Goal: Information Seeking & Learning: Learn about a topic

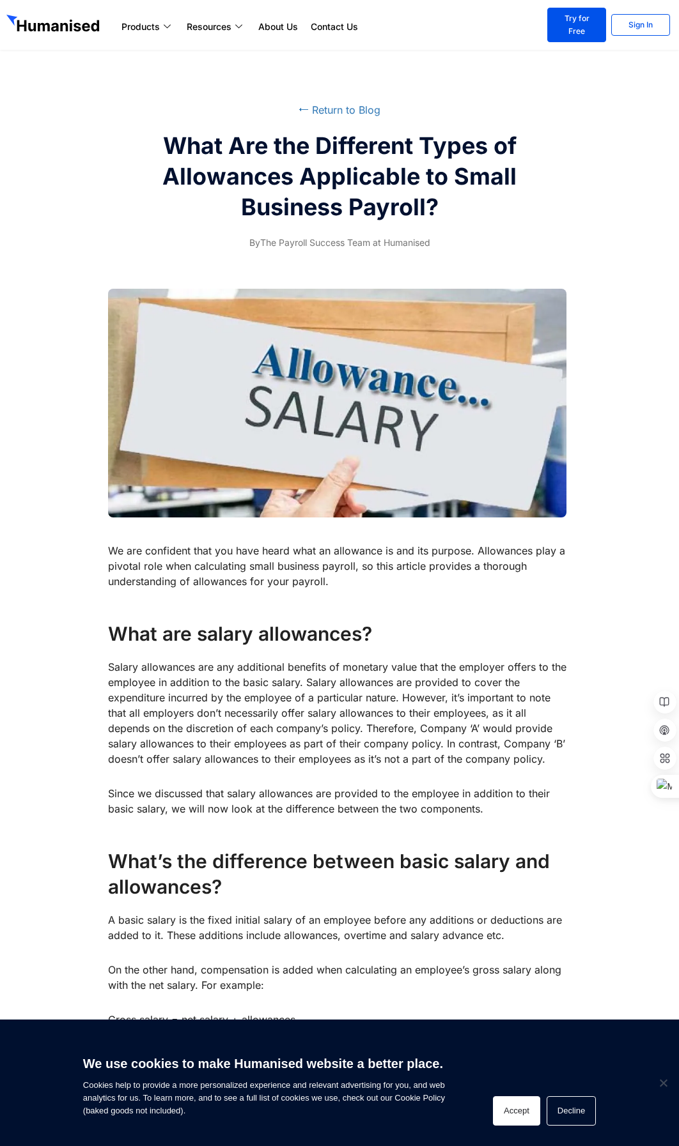
click at [521, 1100] on button "Accept" at bounding box center [516, 1111] width 47 height 29
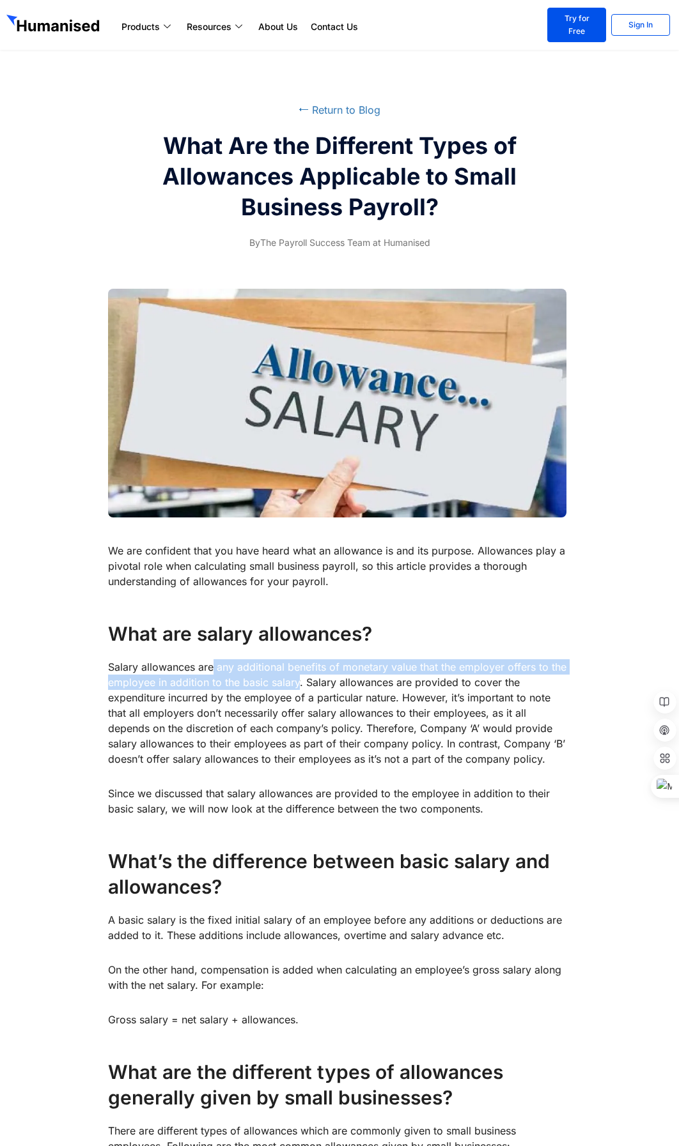
drag, startPoint x: 214, startPoint y: 670, endPoint x: 297, endPoint y: 687, distance: 84.7
click at [297, 687] on p "Salary allowances are any additional benefits of monetary value that the employ…" at bounding box center [339, 712] width 462 height 107
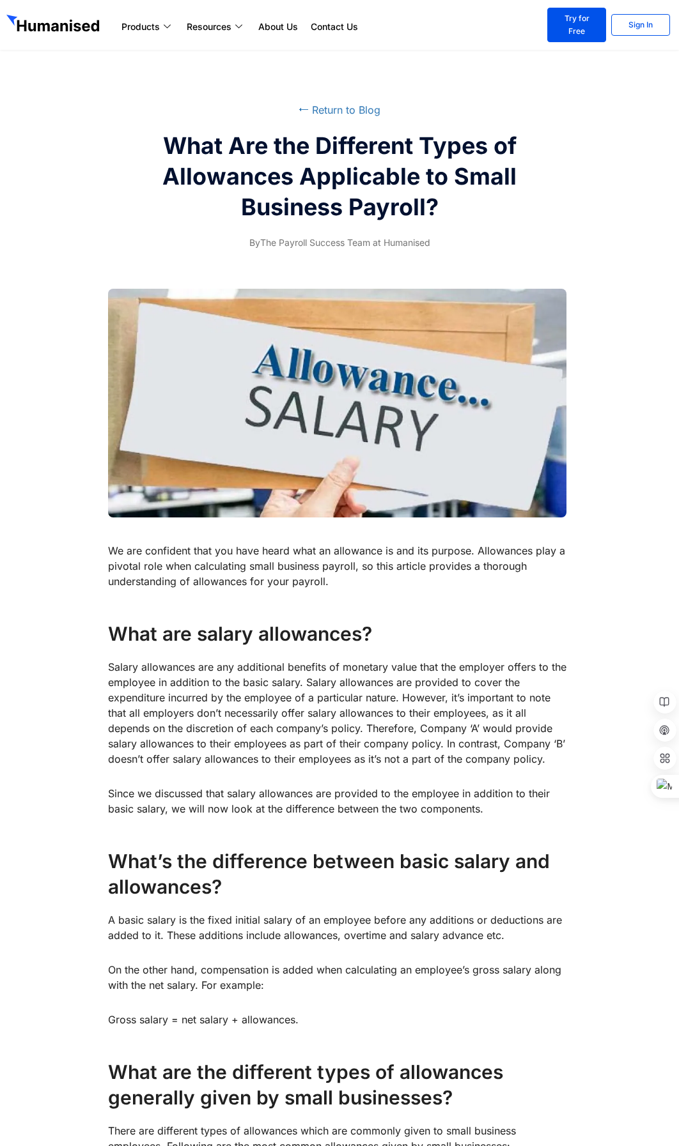
drag, startPoint x: 297, startPoint y: 687, endPoint x: 501, endPoint y: 615, distance: 216.0
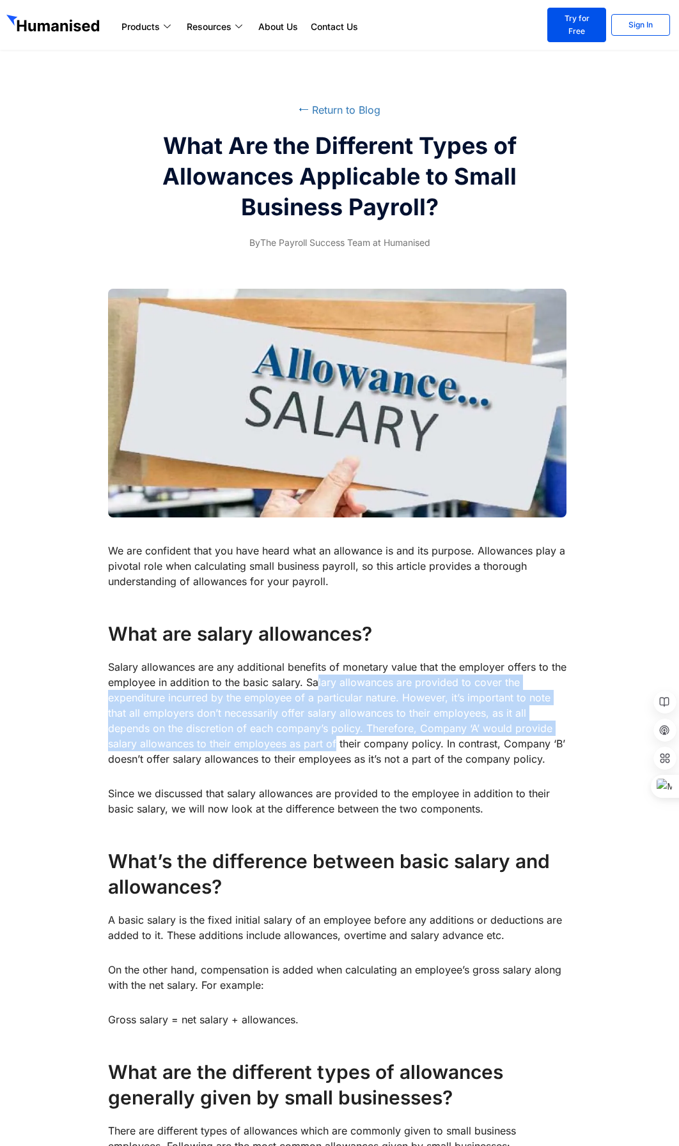
drag, startPoint x: 316, startPoint y: 678, endPoint x: 302, endPoint y: 738, distance: 61.7
click at [302, 738] on p "Salary allowances are any additional benefits of monetary value that the employ…" at bounding box center [339, 712] width 462 height 107
drag, startPoint x: 302, startPoint y: 738, endPoint x: 315, endPoint y: 766, distance: 30.6
click at [315, 766] on div at bounding box center [311, 757] width 22 height 18
click at [303, 733] on p "Salary allowances are any additional benefits of monetary value that the employ…" at bounding box center [339, 712] width 462 height 107
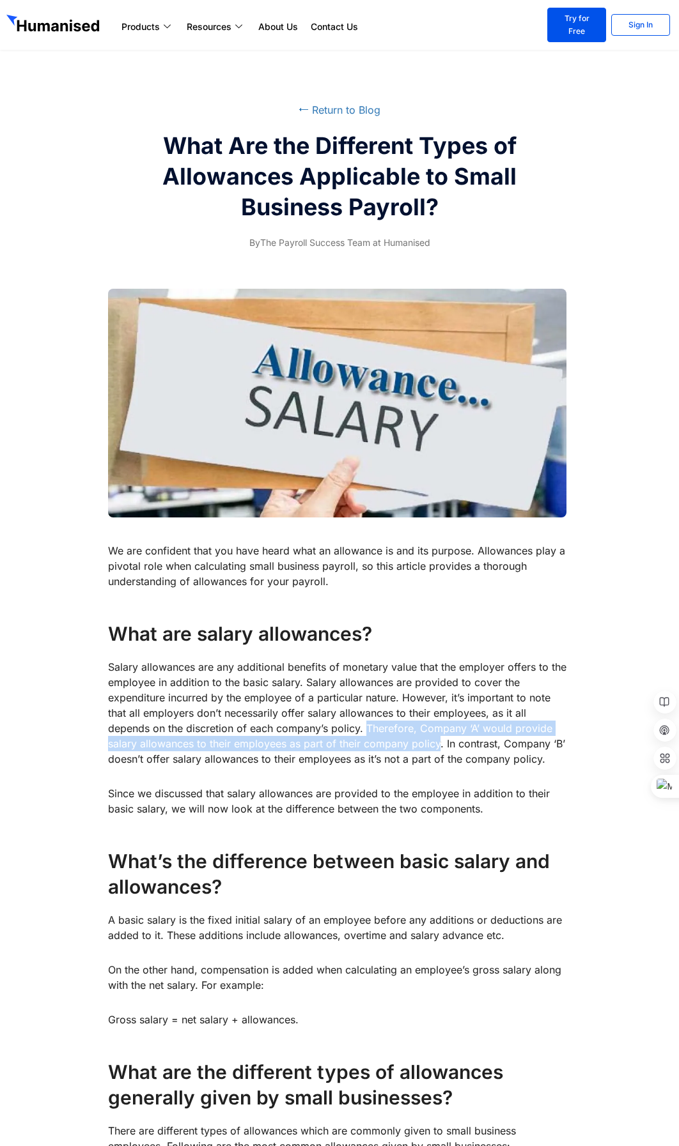
drag, startPoint x: 308, startPoint y: 728, endPoint x: 404, endPoint y: 743, distance: 97.7
click at [404, 743] on p "Salary allowances are any additional benefits of monetary value that the employ…" at bounding box center [339, 712] width 462 height 107
drag, startPoint x: 404, startPoint y: 743, endPoint x: 514, endPoint y: 723, distance: 111.7
click at [514, 723] on p "Salary allowances are any additional benefits of monetary value that the employ…" at bounding box center [339, 712] width 462 height 107
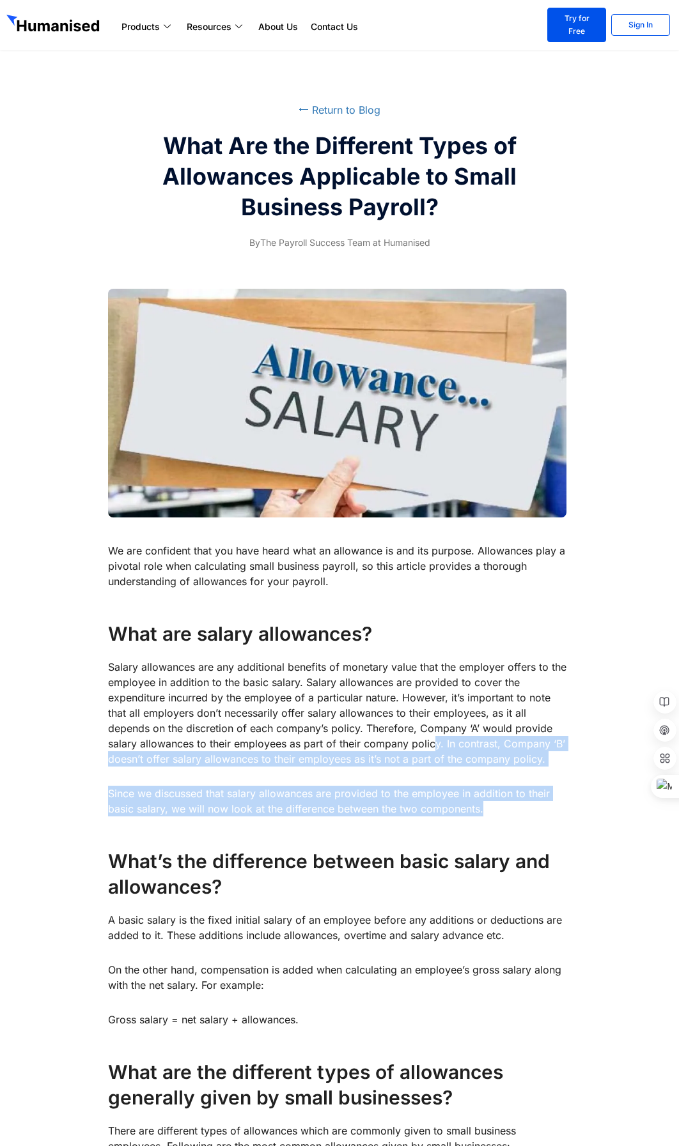
drag, startPoint x: 404, startPoint y: 746, endPoint x: 495, endPoint y: 811, distance: 111.4
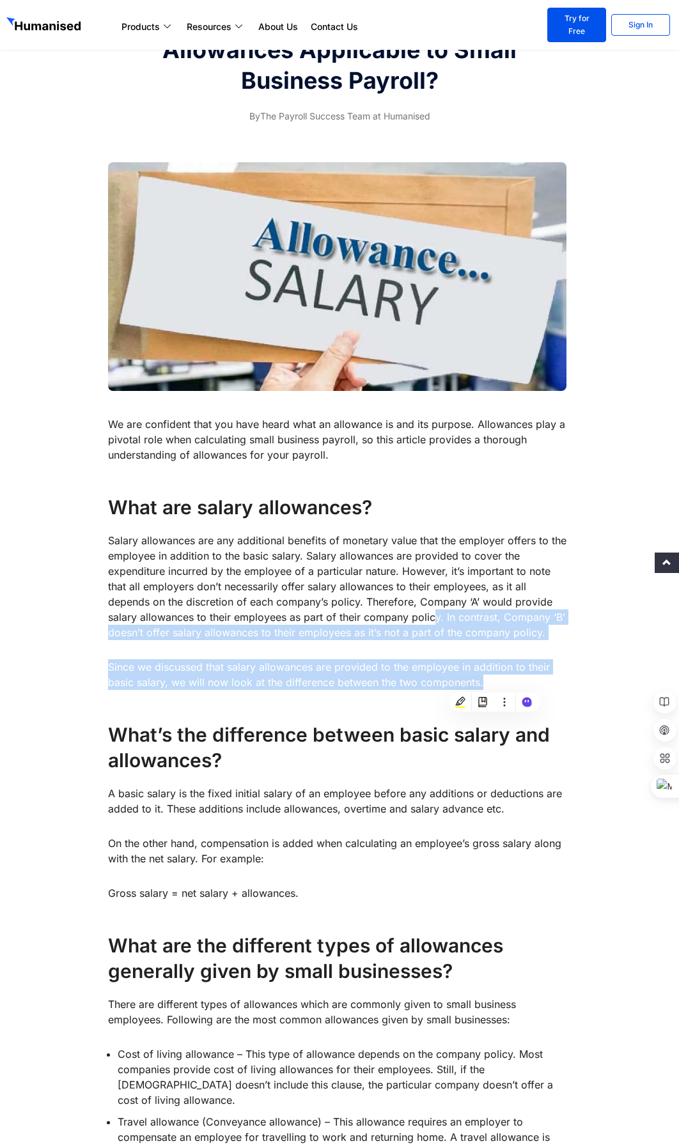
scroll to position [128, 0]
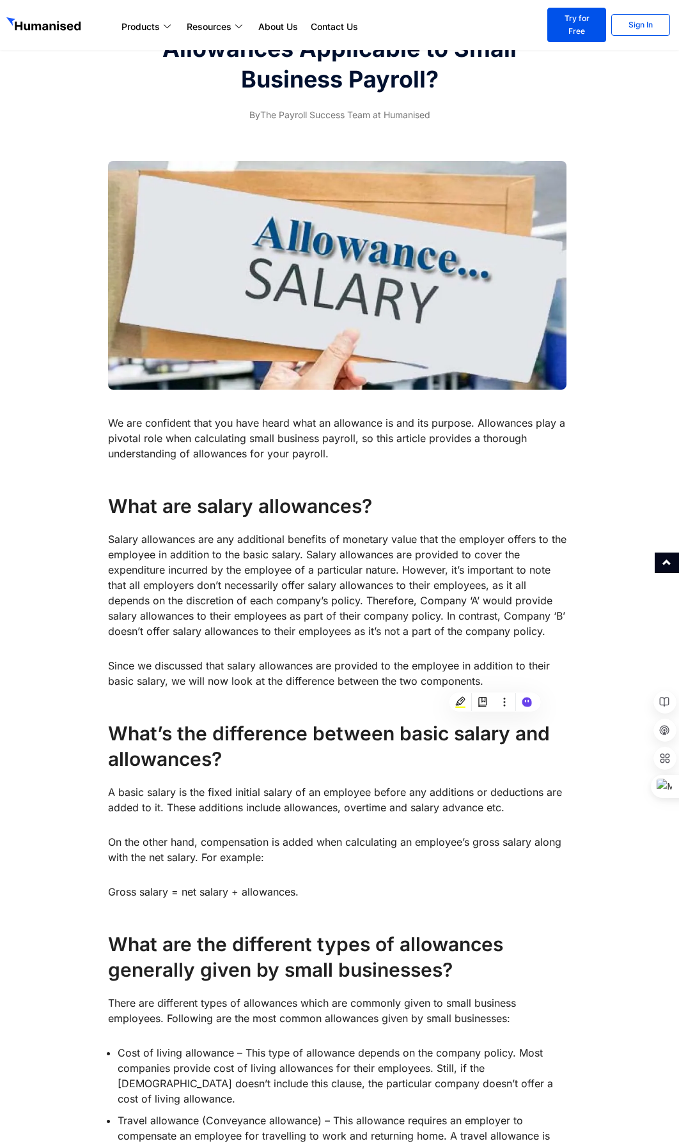
click at [229, 803] on p "A basic salary is the fixed initial salary of an employee before any additions …" at bounding box center [339, 800] width 462 height 31
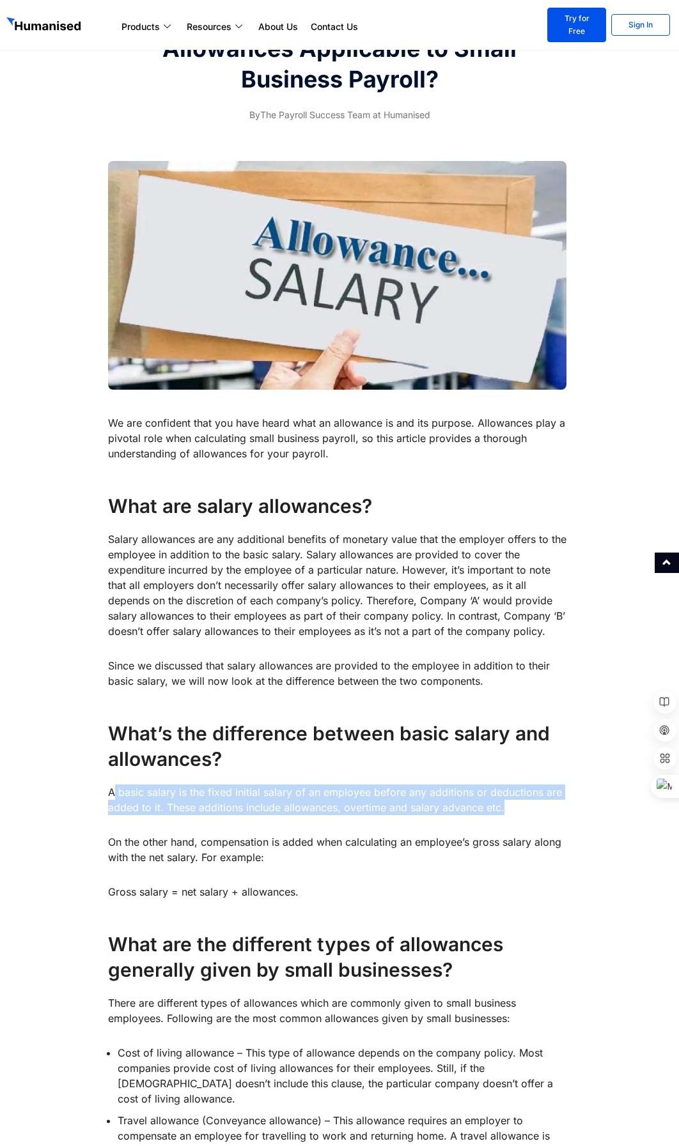
drag, startPoint x: 113, startPoint y: 797, endPoint x: 523, endPoint y: 815, distance: 410.7
click at [523, 815] on p "A basic salary is the fixed initial salary of an employee before any additions …" at bounding box center [339, 800] width 462 height 31
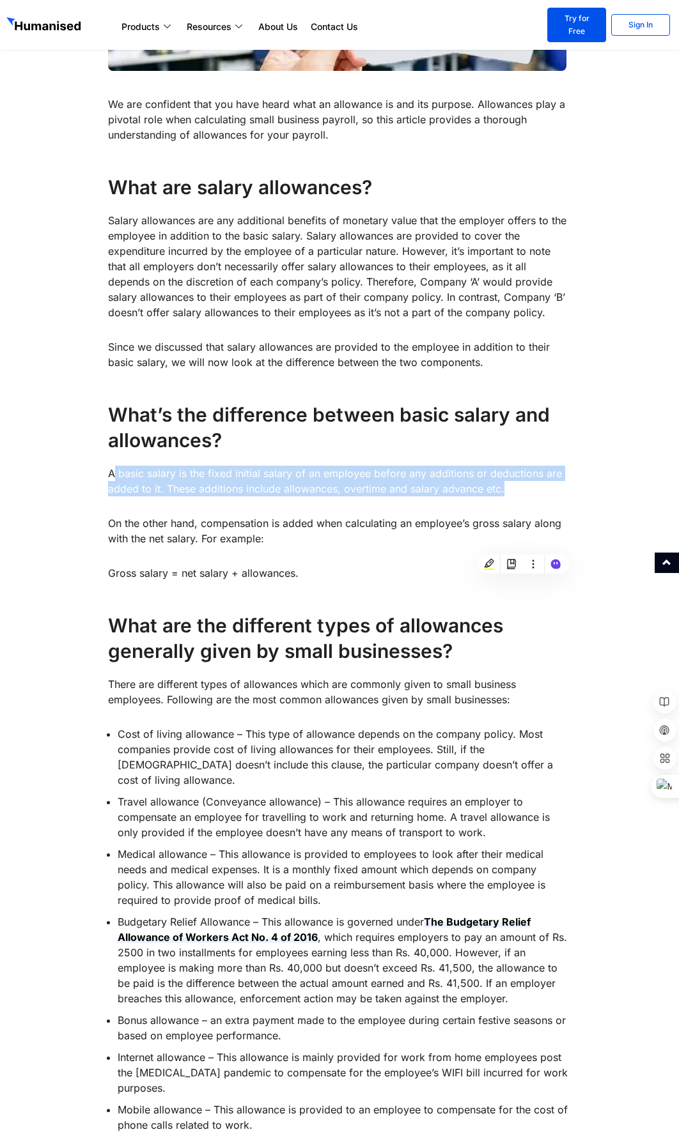
scroll to position [447, 0]
drag, startPoint x: 250, startPoint y: 732, endPoint x: 176, endPoint y: 783, distance: 90.0
click at [176, 783] on li "Cost of living allowance – This type of allowance depends on the company policy…" at bounding box center [344, 756] width 452 height 61
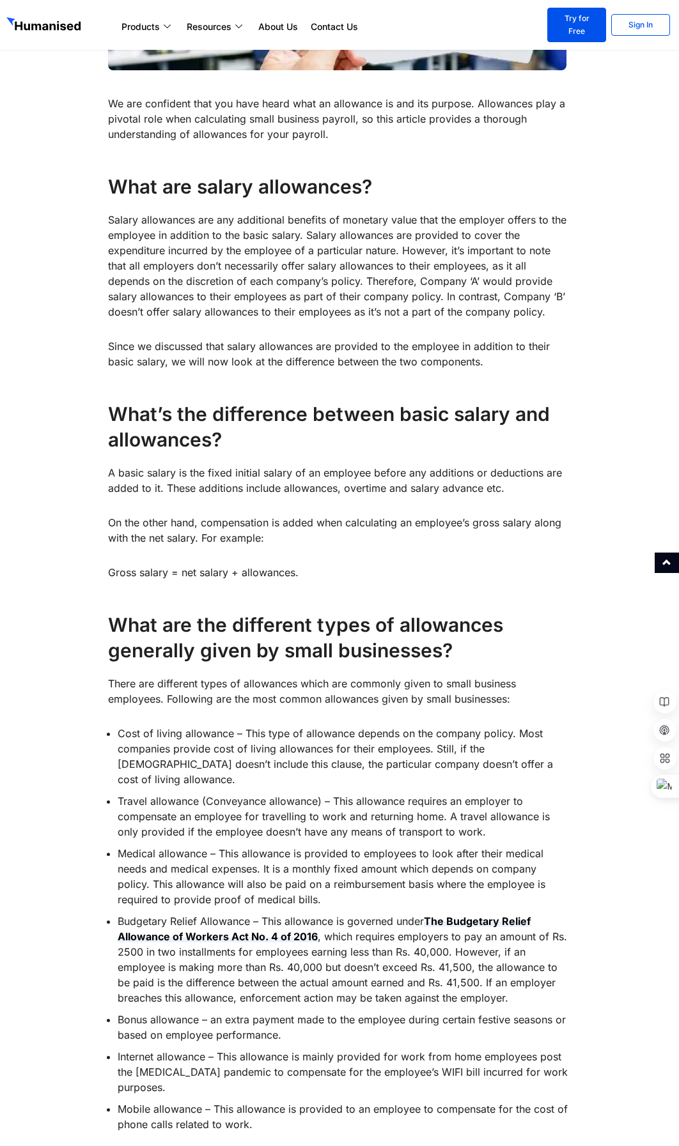
drag, startPoint x: 176, startPoint y: 783, endPoint x: 378, endPoint y: 677, distance: 228.1
click at [378, 677] on p "There are different types of allowances which are commonly given to small busin…" at bounding box center [339, 691] width 462 height 31
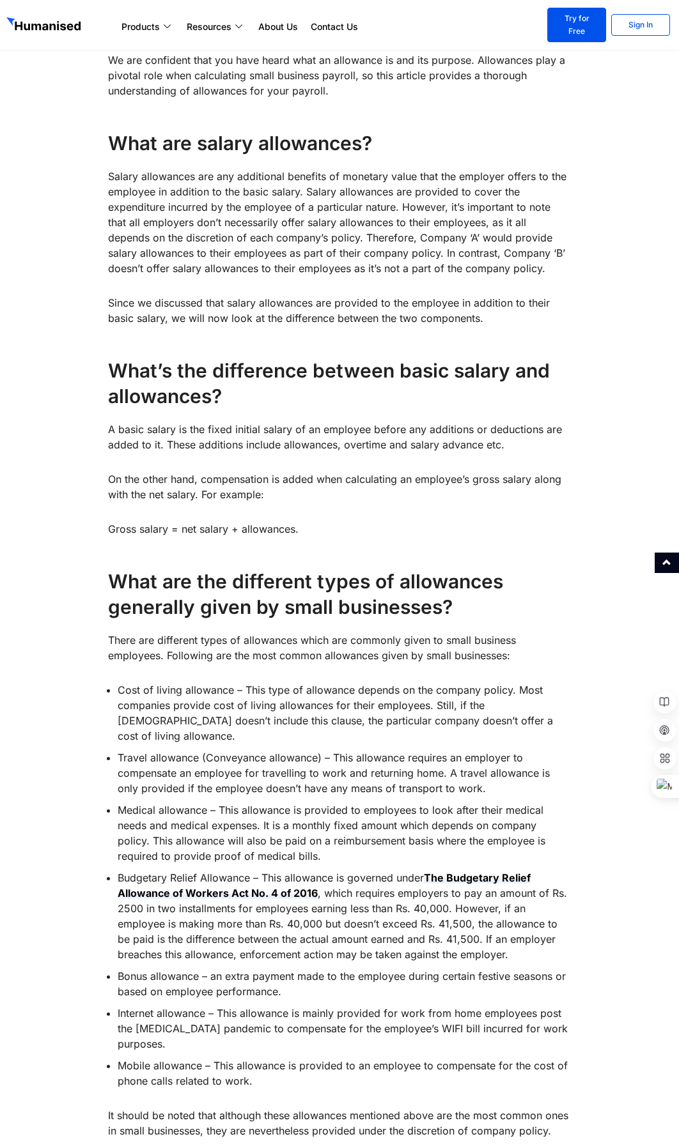
scroll to position [511, 0]
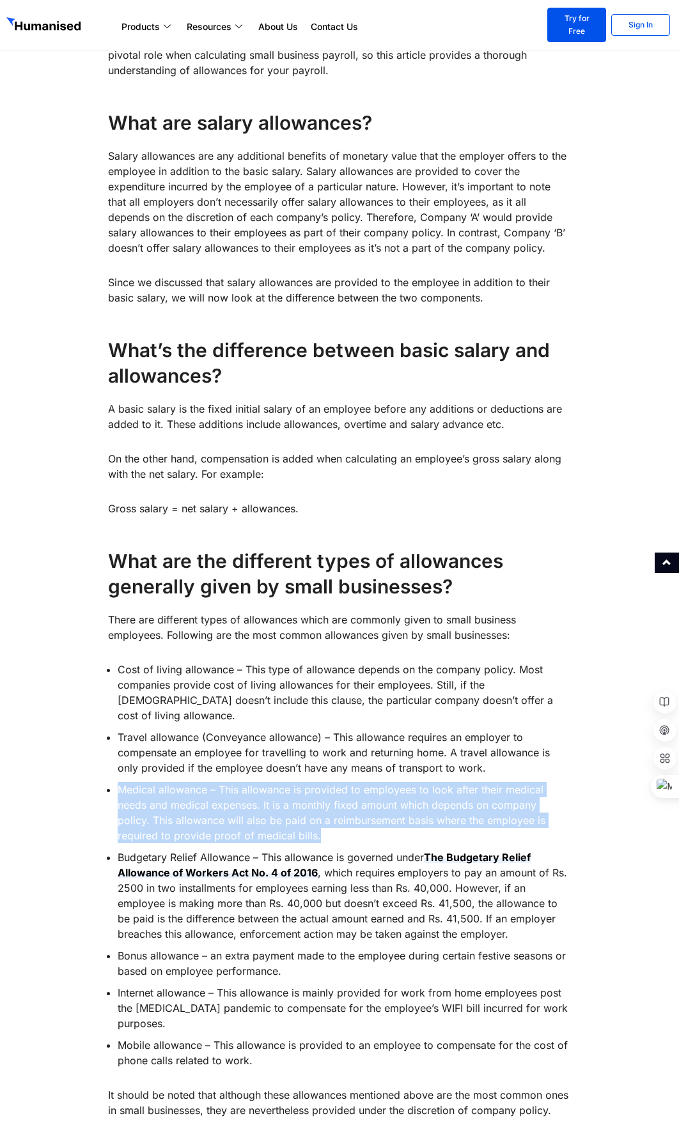
drag, startPoint x: 121, startPoint y: 792, endPoint x: 316, endPoint y: 838, distance: 201.0
click at [316, 838] on li "Medical allowance – This allowance is provided to employees to look after their…" at bounding box center [344, 812] width 452 height 61
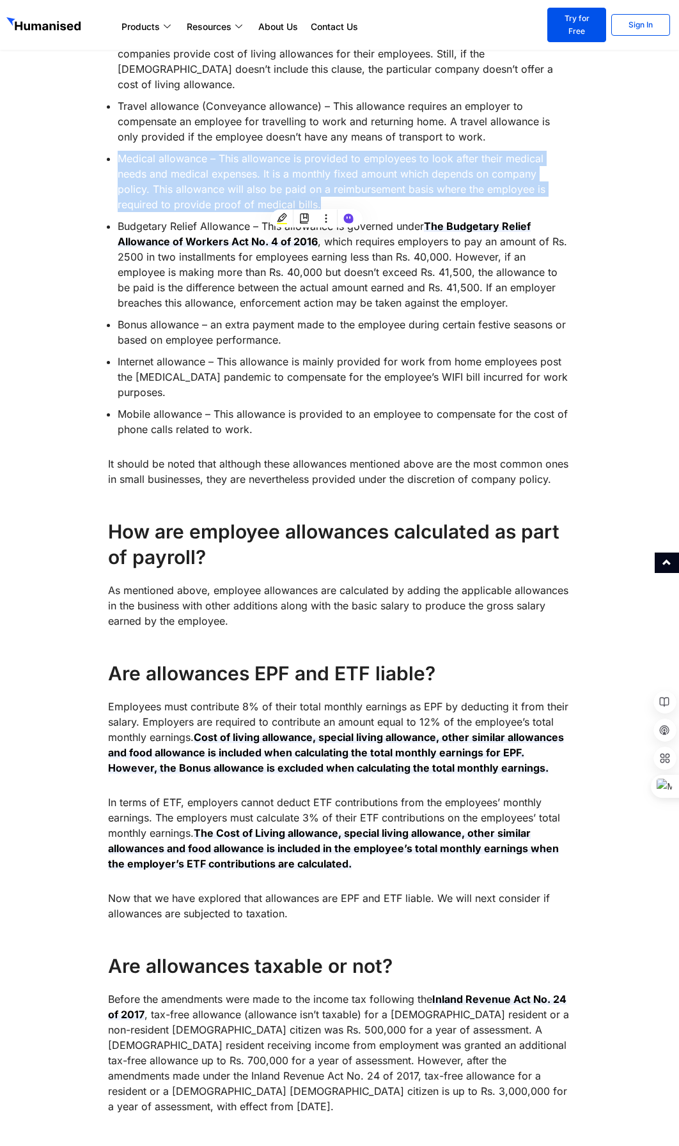
scroll to position [1150, 0]
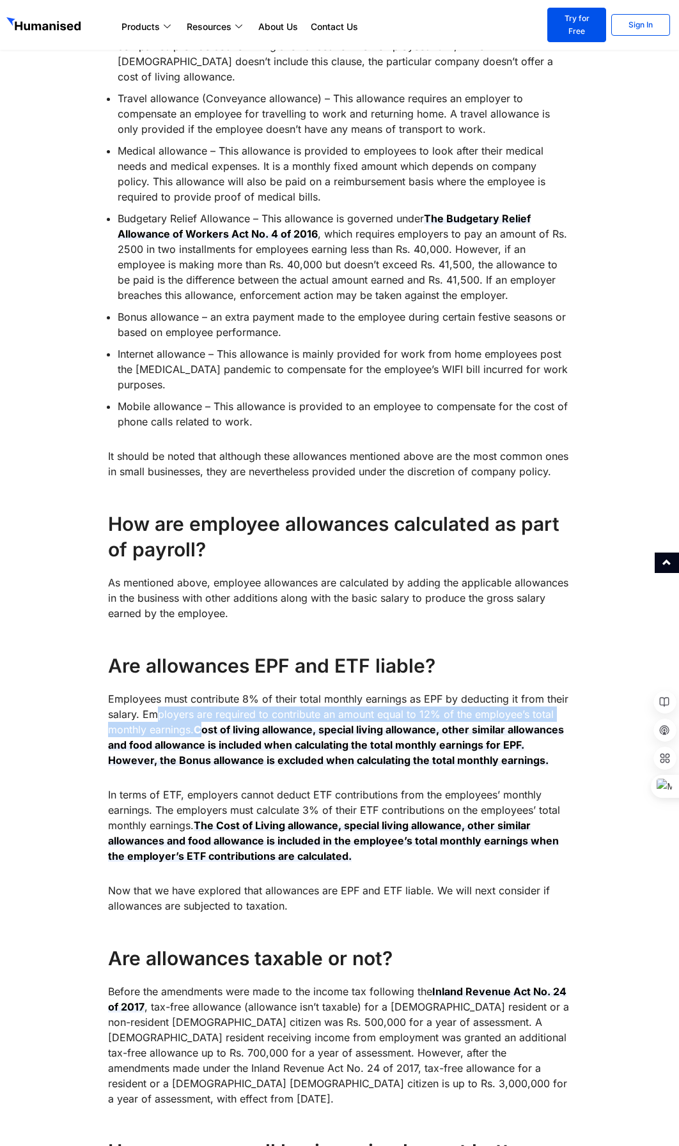
drag, startPoint x: 153, startPoint y: 713, endPoint x: 203, endPoint y: 733, distance: 53.0
click at [203, 733] on p "Employees must contribute 8% of their total monthly earnings as EPF by deductin…" at bounding box center [339, 729] width 462 height 77
click at [491, 638] on div "We are confident that you have heard what an allowance is and its purpose. Allo…" at bounding box center [339, 685] width 462 height 2584
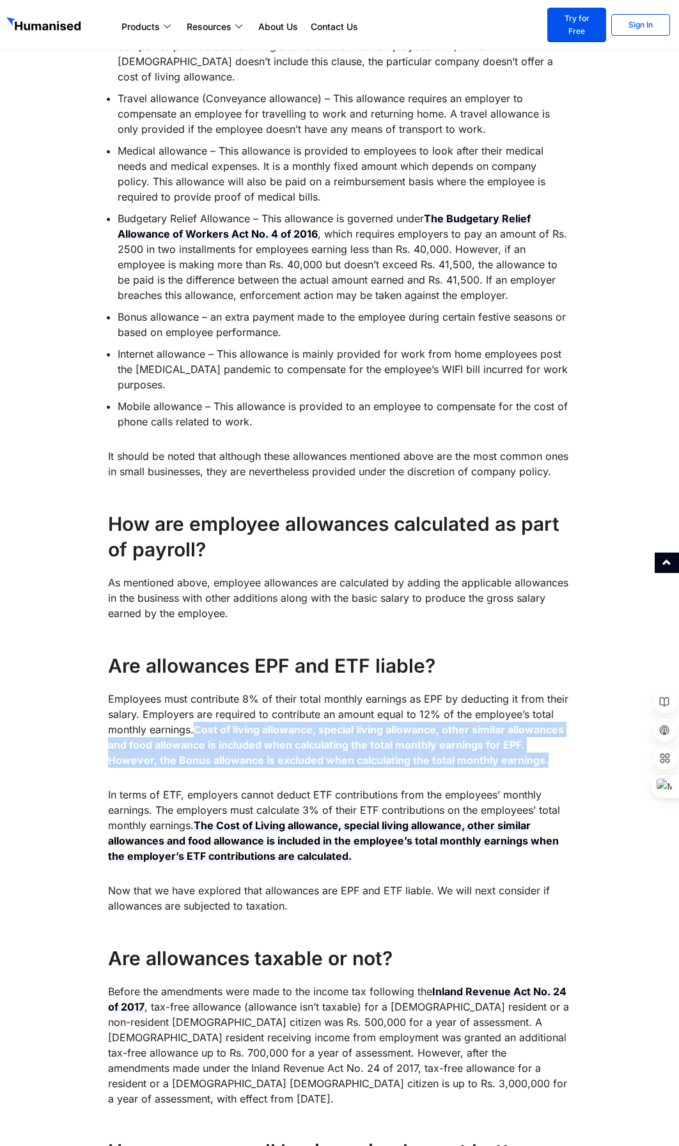
drag, startPoint x: 199, startPoint y: 725, endPoint x: 564, endPoint y: 765, distance: 366.5
click at [564, 765] on p "Employees must contribute 8% of their total monthly earnings as EPF by deductin…" at bounding box center [339, 729] width 462 height 77
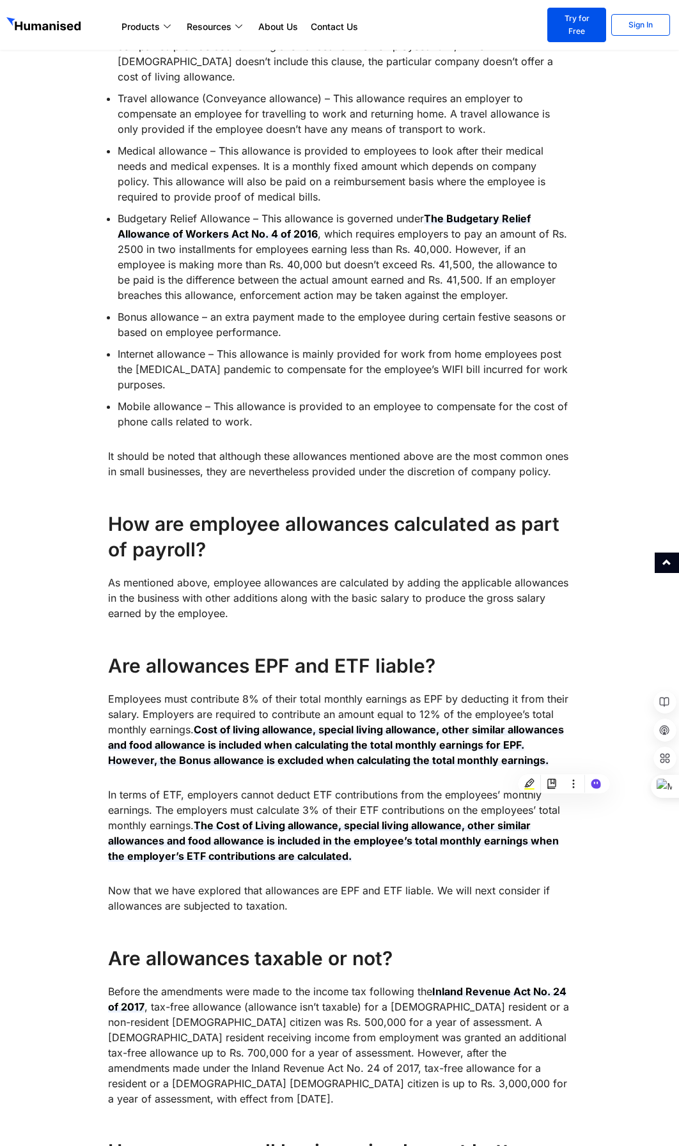
click at [105, 802] on div "We are confident that you have heard what an allowance is and its purpose. Allo…" at bounding box center [339, 695] width 475 height 2616
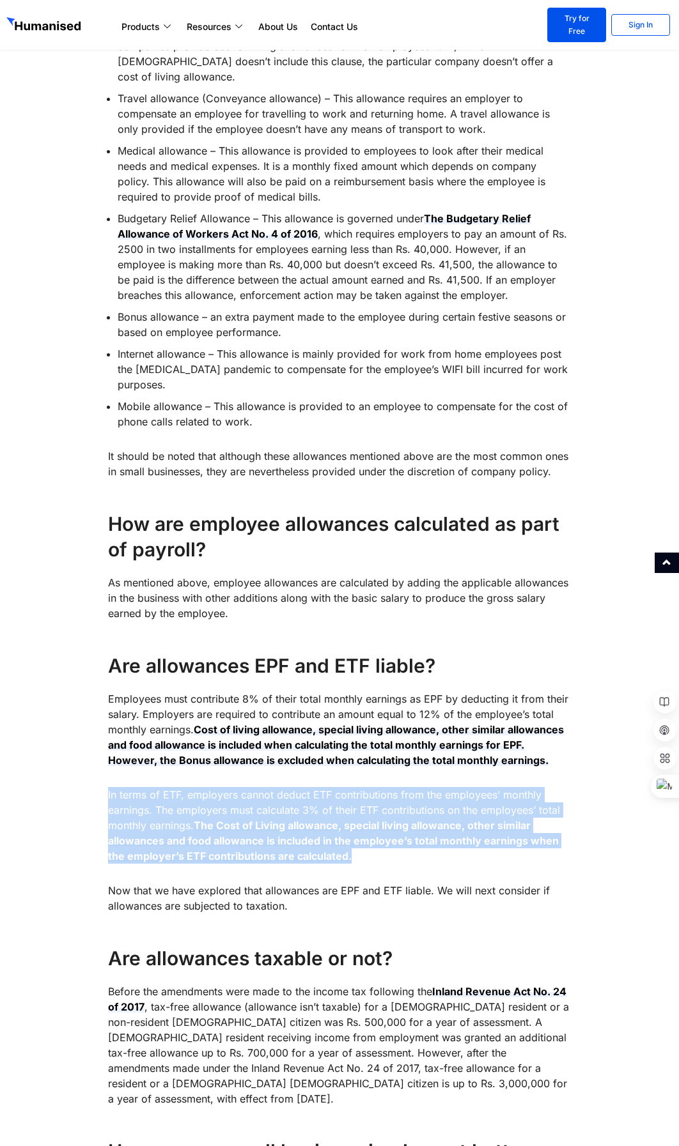
drag, startPoint x: 106, startPoint y: 797, endPoint x: 395, endPoint y: 851, distance: 293.9
click at [395, 851] on div "We are confident that you have heard what an allowance is and its purpose. Allo…" at bounding box center [339, 695] width 475 height 2616
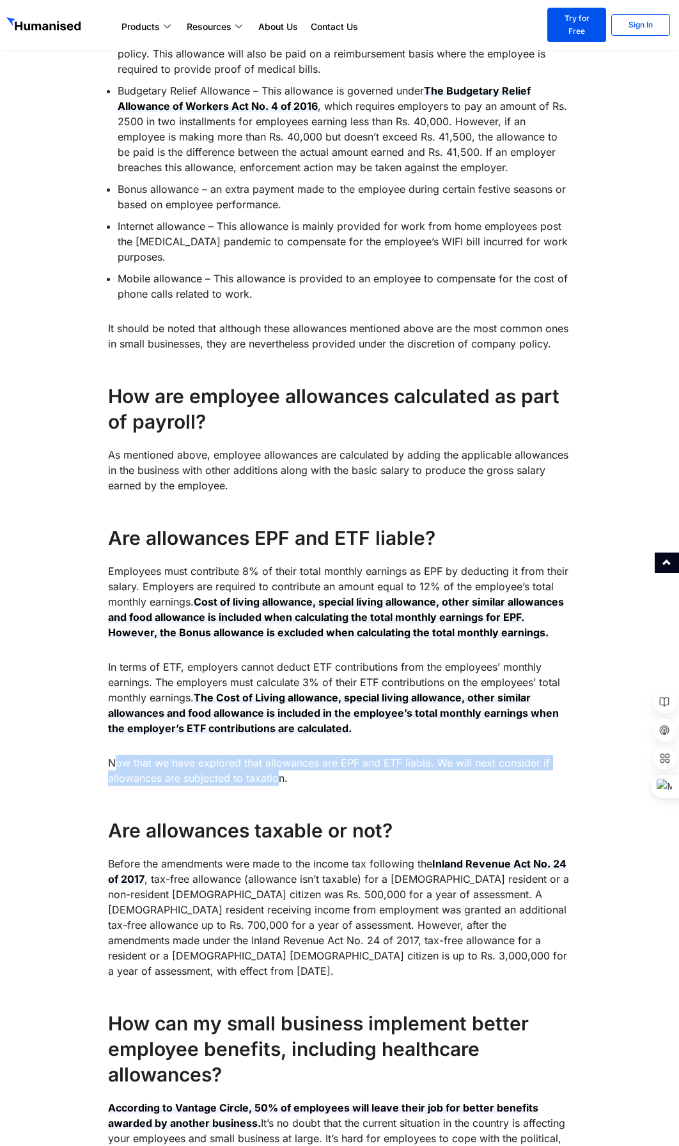
drag, startPoint x: 113, startPoint y: 760, endPoint x: 275, endPoint y: 782, distance: 163.8
click at [275, 782] on p "Now that we have explored that allowances are EPF and ETF liable. We will next …" at bounding box center [339, 770] width 462 height 31
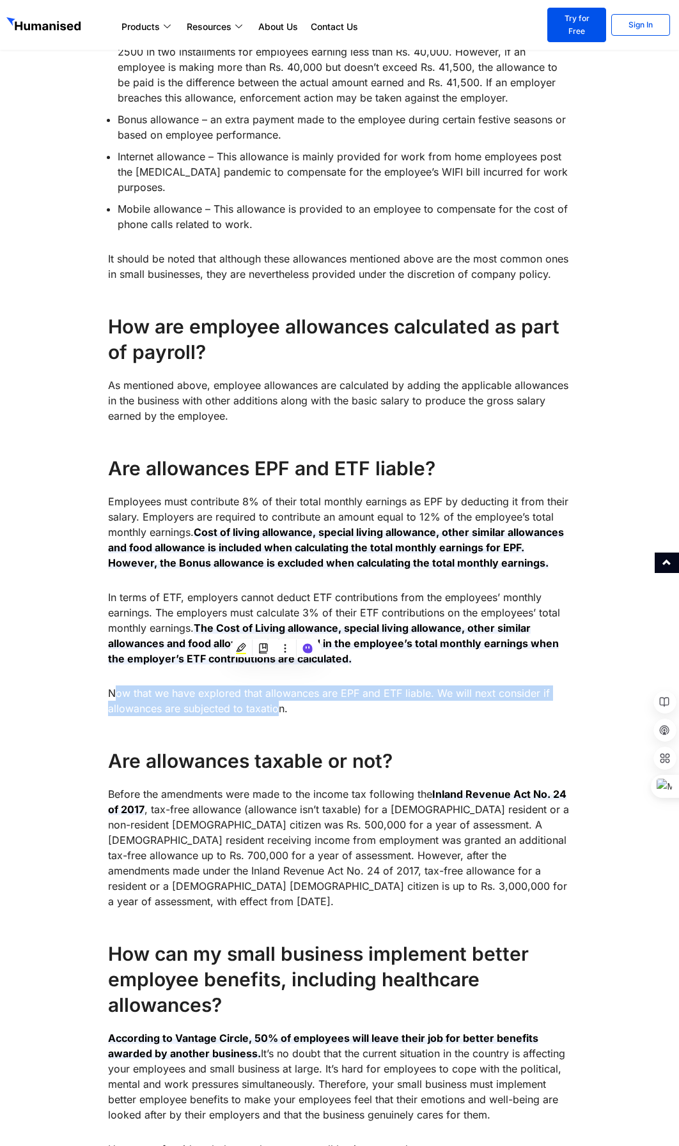
scroll to position [1470, 0]
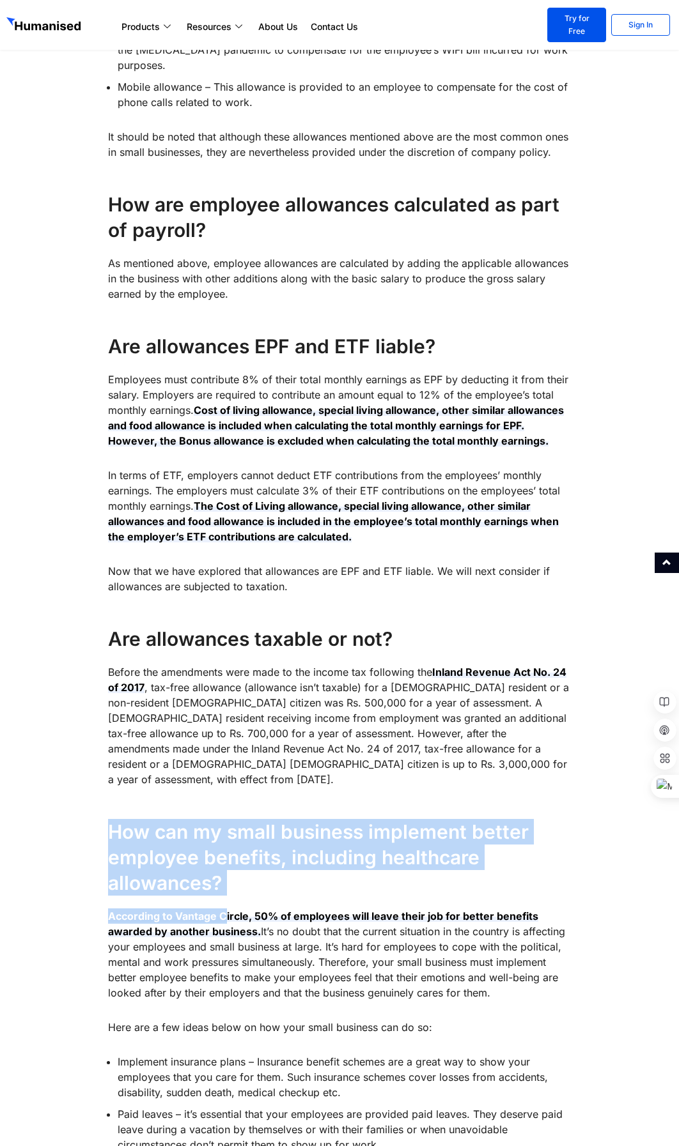
drag, startPoint x: 111, startPoint y: 808, endPoint x: 227, endPoint y: 883, distance: 138.6
click at [227, 883] on div "We are confident that you have heard what an allowance is and its purpose. Allo…" at bounding box center [339, 365] width 462 height 2584
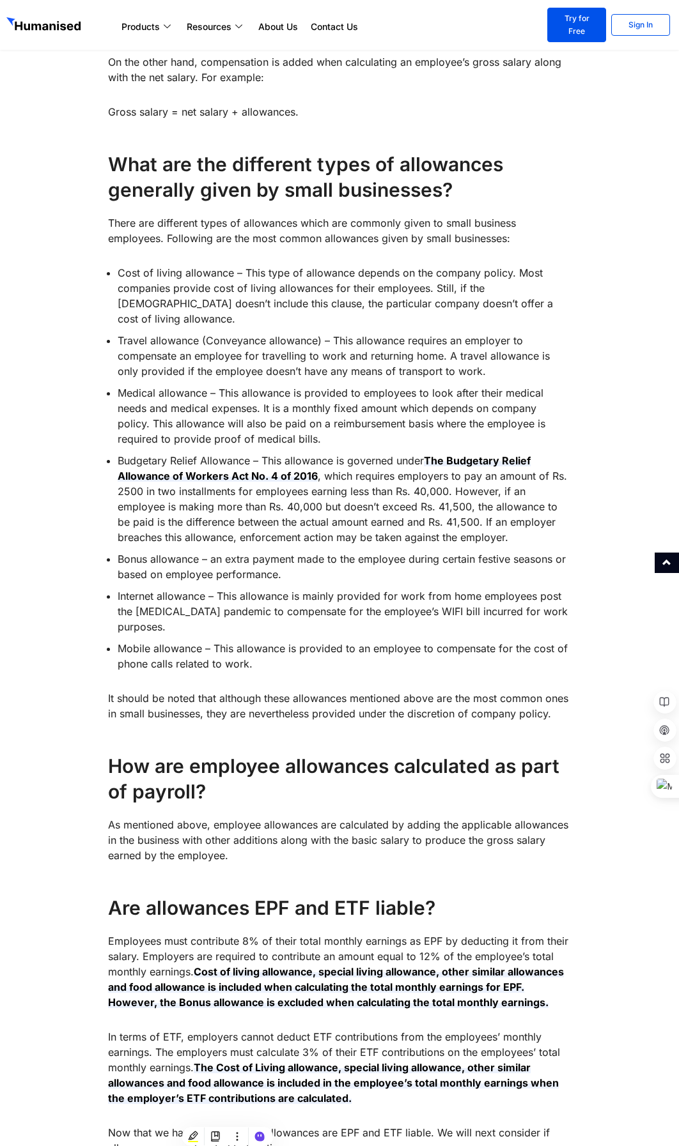
scroll to position [868, 0]
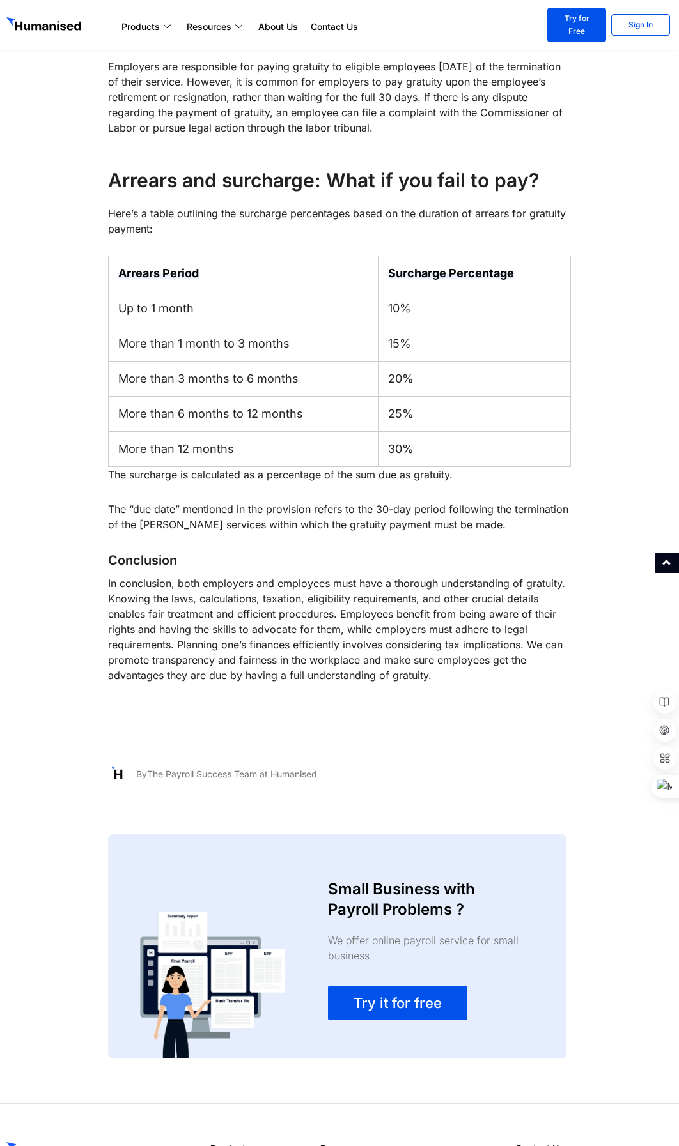
scroll to position [1909, 0]
